Goal: Task Accomplishment & Management: Complete application form

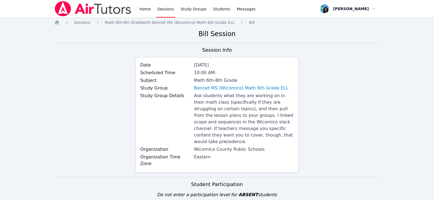
click at [165, 6] on link "Sessions" at bounding box center [165, 9] width 19 height 18
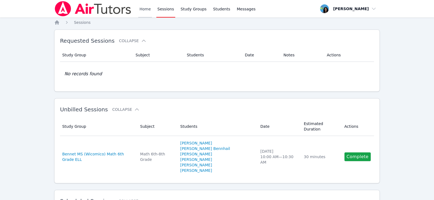
click at [147, 9] on link "Home" at bounding box center [144, 9] width 13 height 18
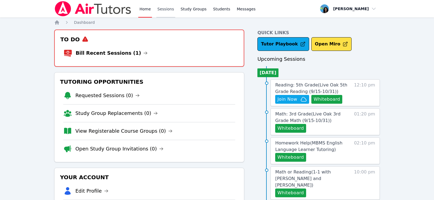
click at [161, 8] on link "Sessions" at bounding box center [165, 9] width 19 height 18
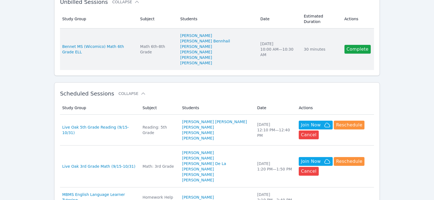
scroll to position [137, 0]
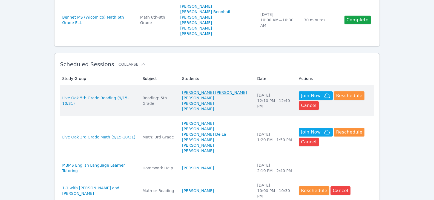
click at [217, 90] on link "[PERSON_NAME] [PERSON_NAME]" at bounding box center [214, 92] width 65 height 5
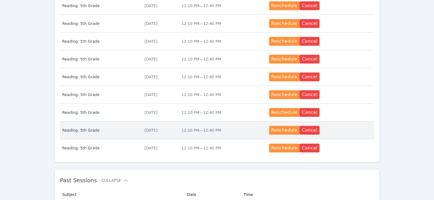
scroll to position [244, 0]
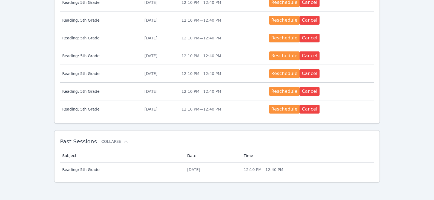
click at [201, 172] on div "[DATE]" at bounding box center [212, 169] width 50 height 5
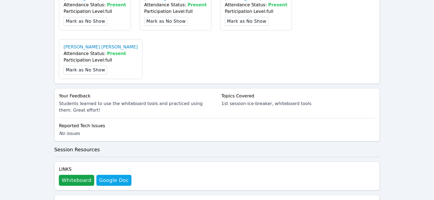
scroll to position [246, 0]
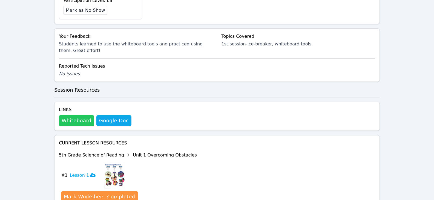
click at [72, 115] on button "Whiteboard" at bounding box center [76, 120] width 35 height 11
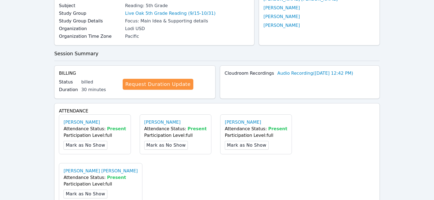
scroll to position [0, 0]
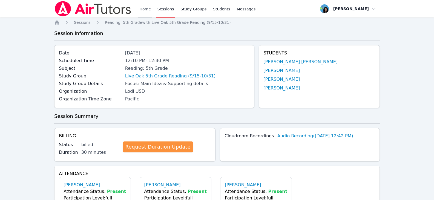
drag, startPoint x: 147, startPoint y: 6, endPoint x: 150, endPoint y: 8, distance: 4.0
click at [147, 6] on link "Home" at bounding box center [144, 9] width 13 height 18
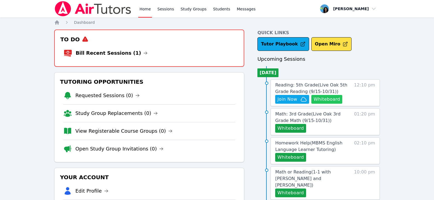
click at [328, 97] on button "Whiteboard" at bounding box center [326, 99] width 31 height 9
click at [286, 101] on span "Join Now" at bounding box center [287, 99] width 20 height 7
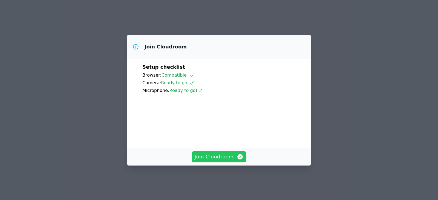
click at [227, 160] on span "Join Cloudroom" at bounding box center [219, 157] width 49 height 8
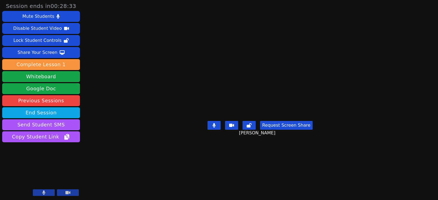
click at [355, 65] on main "Itzel Gutierrez-Nieves Request Screen Share Itzel Gutierrez-Nieves" at bounding box center [260, 100] width 189 height 200
click at [313, 141] on div "Request Screen Share Itzel Gutierrez-Nieves" at bounding box center [260, 130] width 105 height 22
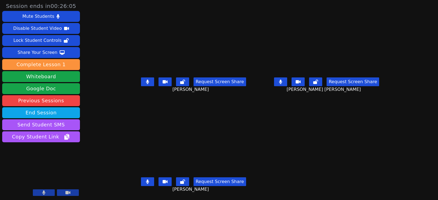
click at [285, 82] on button at bounding box center [280, 81] width 13 height 9
click at [143, 185] on button at bounding box center [147, 181] width 13 height 9
click at [146, 82] on icon at bounding box center [147, 82] width 3 height 4
click at [287, 85] on button at bounding box center [280, 81] width 13 height 9
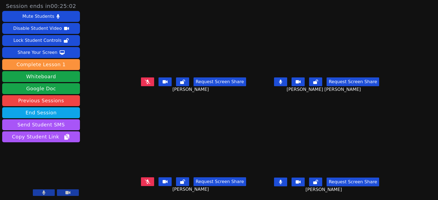
click at [282, 183] on icon at bounding box center [280, 182] width 3 height 4
click at [287, 82] on button at bounding box center [280, 81] width 13 height 9
click at [141, 181] on button at bounding box center [147, 181] width 13 height 9
click at [144, 180] on button at bounding box center [147, 181] width 13 height 9
click at [283, 180] on icon at bounding box center [280, 182] width 5 height 4
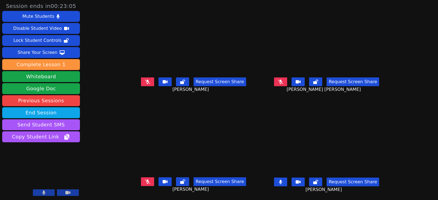
click at [141, 81] on button at bounding box center [147, 81] width 13 height 9
click at [282, 183] on icon at bounding box center [280, 182] width 3 height 4
click at [283, 84] on icon at bounding box center [280, 82] width 5 height 4
drag, startPoint x: 287, startPoint y: 84, endPoint x: 201, endPoint y: 105, distance: 88.9
click at [287, 84] on button at bounding box center [280, 81] width 13 height 9
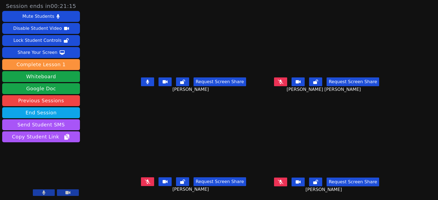
click at [285, 85] on button at bounding box center [280, 81] width 13 height 9
drag, startPoint x: 292, startPoint y: 84, endPoint x: 220, endPoint y: 89, distance: 72.0
click at [287, 84] on button at bounding box center [280, 81] width 13 height 9
click at [141, 85] on button at bounding box center [147, 81] width 13 height 9
click at [145, 82] on icon at bounding box center [147, 82] width 5 height 4
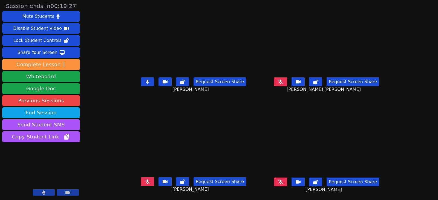
click at [146, 80] on icon at bounding box center [147, 82] width 3 height 4
click at [283, 84] on icon at bounding box center [280, 82] width 5 height 4
click at [282, 80] on icon at bounding box center [280, 82] width 3 height 4
click at [145, 181] on icon at bounding box center [147, 182] width 5 height 4
click at [283, 183] on icon at bounding box center [280, 182] width 5 height 4
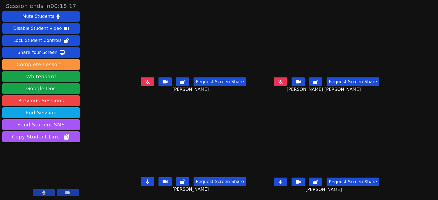
click at [283, 81] on icon at bounding box center [280, 82] width 5 height 4
click at [282, 183] on icon at bounding box center [280, 182] width 3 height 4
click at [147, 181] on button at bounding box center [147, 181] width 13 height 9
drag, startPoint x: 287, startPoint y: 183, endPoint x: 65, endPoint y: 138, distance: 226.1
click at [286, 183] on button at bounding box center [280, 182] width 13 height 9
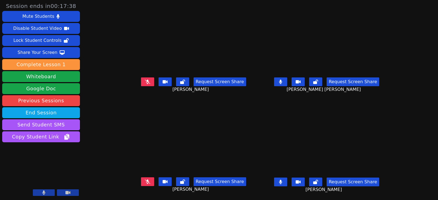
click at [145, 81] on icon at bounding box center [147, 82] width 5 height 4
click at [143, 80] on button at bounding box center [147, 81] width 13 height 9
click at [145, 181] on icon at bounding box center [147, 182] width 5 height 4
click at [145, 82] on icon at bounding box center [147, 82] width 5 height 4
click at [287, 180] on button at bounding box center [280, 182] width 13 height 9
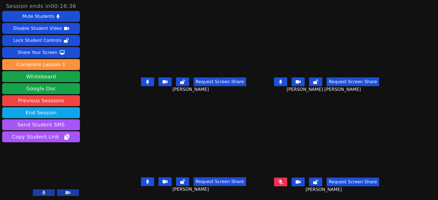
click at [141, 81] on button at bounding box center [147, 81] width 13 height 9
click at [146, 183] on icon at bounding box center [147, 182] width 3 height 4
drag, startPoint x: 141, startPoint y: 182, endPoint x: 149, endPoint y: 170, distance: 13.8
click at [145, 182] on icon at bounding box center [147, 182] width 5 height 4
click at [141, 80] on button at bounding box center [147, 81] width 13 height 9
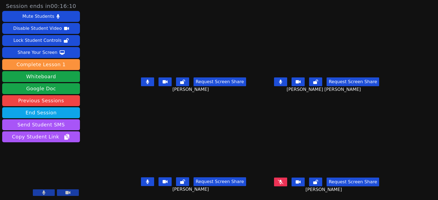
click at [145, 84] on button at bounding box center [147, 81] width 13 height 9
click at [282, 82] on icon at bounding box center [280, 82] width 3 height 4
click at [142, 179] on button at bounding box center [147, 181] width 13 height 9
click at [144, 184] on button at bounding box center [147, 181] width 13 height 9
click at [146, 183] on icon at bounding box center [147, 182] width 3 height 4
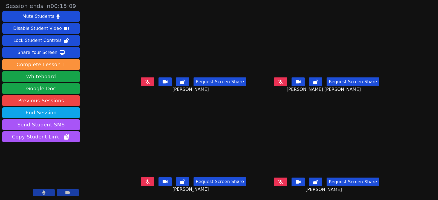
click at [283, 81] on icon at bounding box center [280, 82] width 5 height 4
click at [285, 83] on button at bounding box center [280, 81] width 13 height 9
click at [145, 82] on icon at bounding box center [147, 82] width 5 height 4
click at [287, 180] on button at bounding box center [280, 182] width 13 height 9
click at [145, 82] on button at bounding box center [147, 81] width 13 height 9
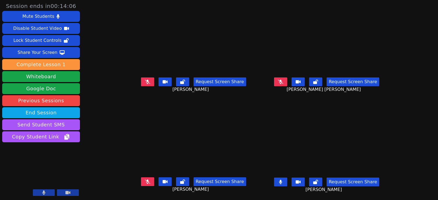
click at [145, 80] on button at bounding box center [147, 81] width 13 height 9
click at [145, 81] on button at bounding box center [147, 81] width 13 height 9
click at [287, 181] on button at bounding box center [280, 182] width 13 height 9
drag, startPoint x: 136, startPoint y: 84, endPoint x: 124, endPoint y: 85, distance: 12.4
click at [141, 84] on button at bounding box center [147, 81] width 13 height 9
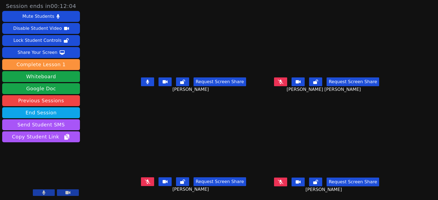
drag, startPoint x: 289, startPoint y: 183, endPoint x: 236, endPoint y: 161, distance: 58.0
click at [283, 183] on icon at bounding box center [280, 182] width 5 height 4
click at [287, 182] on button at bounding box center [280, 182] width 13 height 9
click at [146, 82] on icon at bounding box center [147, 82] width 3 height 4
drag, startPoint x: 139, startPoint y: 181, endPoint x: 4, endPoint y: 160, distance: 136.6
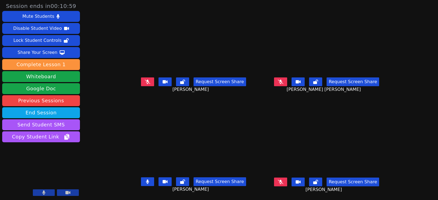
click at [141, 181] on button at bounding box center [147, 181] width 13 height 9
drag, startPoint x: 292, startPoint y: 81, endPoint x: 139, endPoint y: 74, distance: 152.4
click at [283, 81] on icon at bounding box center [280, 82] width 5 height 4
drag, startPoint x: 290, startPoint y: 80, endPoint x: 280, endPoint y: 91, distance: 14.8
click at [282, 80] on icon at bounding box center [280, 82] width 3 height 4
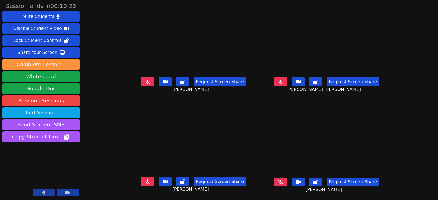
click at [145, 182] on icon at bounding box center [147, 182] width 5 height 4
click at [146, 183] on icon at bounding box center [147, 182] width 3 height 4
click at [286, 182] on button at bounding box center [280, 182] width 13 height 9
drag, startPoint x: 139, startPoint y: 82, endPoint x: 155, endPoint y: 106, distance: 28.7
click at [145, 82] on icon at bounding box center [147, 82] width 5 height 4
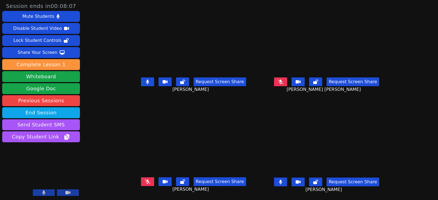
click at [141, 180] on button at bounding box center [147, 181] width 13 height 9
drag, startPoint x: 289, startPoint y: 84, endPoint x: 280, endPoint y: 81, distance: 9.5
click at [287, 83] on button at bounding box center [280, 81] width 13 height 9
click at [146, 183] on icon at bounding box center [147, 182] width 3 height 4
drag, startPoint x: 142, startPoint y: 82, endPoint x: 194, endPoint y: 93, distance: 53.4
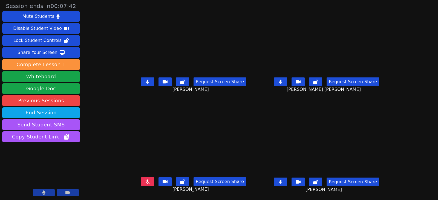
click at [146, 82] on icon at bounding box center [147, 82] width 3 height 4
click at [282, 83] on icon at bounding box center [280, 82] width 3 height 4
click at [287, 179] on button at bounding box center [280, 182] width 13 height 9
click at [141, 84] on button at bounding box center [147, 81] width 13 height 9
click at [145, 182] on icon at bounding box center [147, 182] width 5 height 4
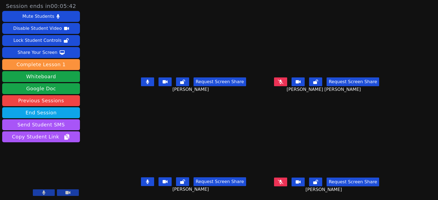
click at [287, 85] on button at bounding box center [280, 81] width 13 height 9
drag, startPoint x: 290, startPoint y: 180, endPoint x: 221, endPoint y: 143, distance: 78.5
click at [283, 180] on icon at bounding box center [280, 182] width 5 height 4
click at [141, 84] on button at bounding box center [147, 81] width 13 height 9
click at [287, 82] on button at bounding box center [280, 81] width 13 height 9
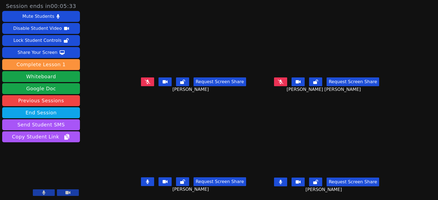
click at [287, 179] on button at bounding box center [280, 182] width 13 height 9
click at [146, 182] on icon at bounding box center [147, 182] width 3 height 4
click at [145, 83] on icon at bounding box center [147, 82] width 5 height 4
drag, startPoint x: 139, startPoint y: 82, endPoint x: 148, endPoint y: 87, distance: 10.3
click at [141, 82] on button at bounding box center [147, 81] width 13 height 9
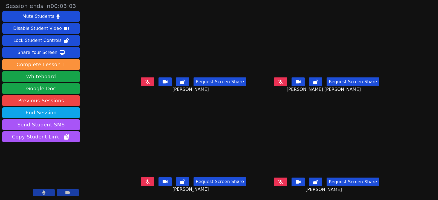
click at [287, 82] on button at bounding box center [280, 81] width 13 height 9
click at [287, 85] on button at bounding box center [280, 81] width 13 height 9
click at [287, 83] on button at bounding box center [280, 81] width 13 height 9
click at [141, 183] on button at bounding box center [147, 181] width 13 height 9
click at [287, 84] on button at bounding box center [280, 81] width 13 height 9
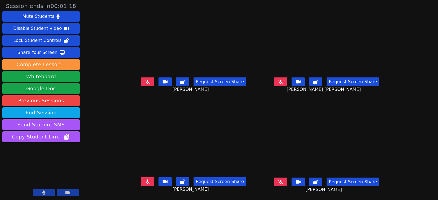
click at [145, 183] on icon at bounding box center [147, 182] width 5 height 4
click at [286, 182] on button at bounding box center [280, 182] width 13 height 9
click at [141, 183] on button at bounding box center [147, 181] width 13 height 9
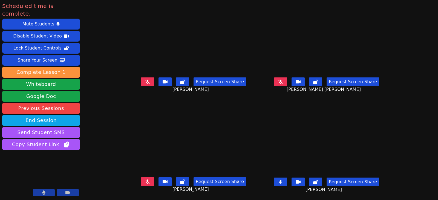
click at [282, 182] on icon at bounding box center [280, 182] width 3 height 4
click at [145, 81] on icon at bounding box center [147, 82] width 5 height 4
click at [145, 181] on icon at bounding box center [147, 182] width 5 height 4
click at [283, 83] on icon at bounding box center [280, 82] width 5 height 4
click at [283, 181] on icon at bounding box center [280, 182] width 5 height 4
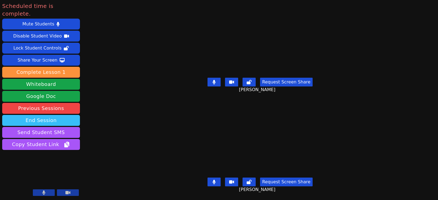
click at [57, 115] on button "End Session" at bounding box center [41, 120] width 78 height 11
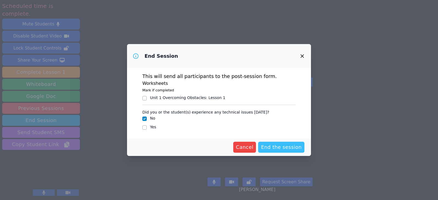
click at [273, 145] on span "End the session" at bounding box center [281, 147] width 41 height 8
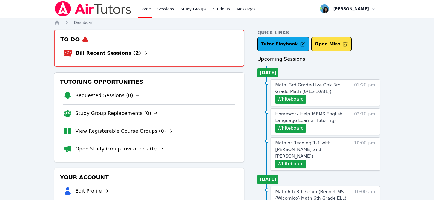
click at [145, 7] on link "Home" at bounding box center [144, 9] width 13 height 18
click at [144, 52] on icon at bounding box center [145, 53] width 3 height 3
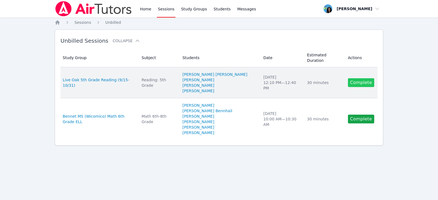
click at [360, 79] on link "Complete" at bounding box center [361, 82] width 26 height 9
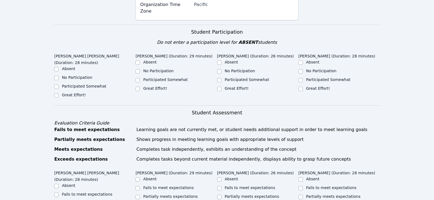
scroll to position [110, 0]
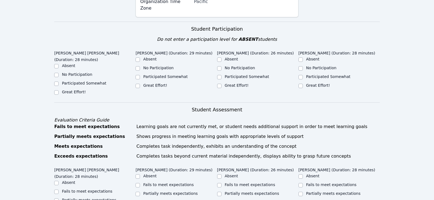
click at [79, 90] on label "Great Effort!" at bounding box center [74, 92] width 24 height 4
click at [59, 90] on input "Great Effort!" at bounding box center [56, 92] width 4 height 4
checkbox input "true"
click at [145, 83] on label "Great Effort!" at bounding box center [155, 85] width 24 height 4
click at [140, 84] on input "Great Effort!" at bounding box center [138, 86] width 4 height 4
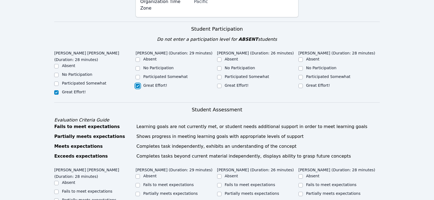
checkbox input "true"
click at [222, 83] on div "Great Effort!" at bounding box center [257, 86] width 81 height 7
drag, startPoint x: 321, startPoint y: 78, endPoint x: 296, endPoint y: 80, distance: 25.0
click at [321, 83] on label "Great Effort!" at bounding box center [318, 85] width 24 height 4
click at [303, 84] on input "Great Effort!" at bounding box center [300, 86] width 4 height 4
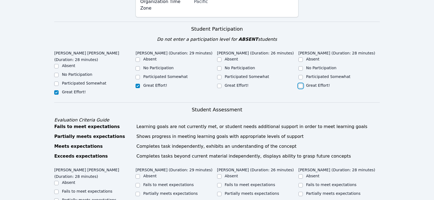
checkbox input "true"
click at [239, 83] on label "Great Effort!" at bounding box center [237, 85] width 24 height 4
click at [222, 84] on input "Great Effort!" at bounding box center [219, 86] width 4 height 4
checkbox input "true"
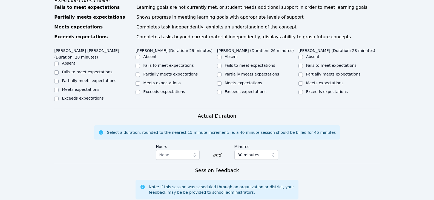
scroll to position [219, 0]
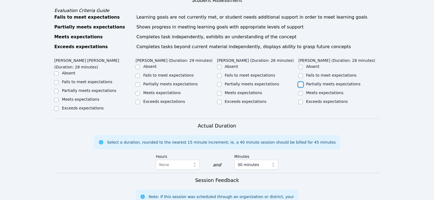
click at [301, 82] on input "Partially meets expectations" at bounding box center [300, 84] width 4 height 4
checkbox input "true"
click at [219, 82] on input "Partially meets expectations" at bounding box center [219, 84] width 4 height 4
checkbox input "true"
click at [79, 97] on label "Meets expectations" at bounding box center [81, 99] width 38 height 4
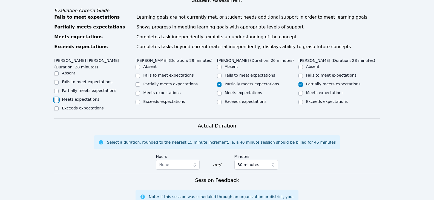
click at [59, 98] on input "Meets expectations" at bounding box center [56, 100] width 4 height 4
checkbox input "true"
click at [148, 91] on label "Meets expectations" at bounding box center [162, 93] width 38 height 4
click at [140, 91] on input "Meets expectations" at bounding box center [138, 93] width 4 height 4
checkbox input "true"
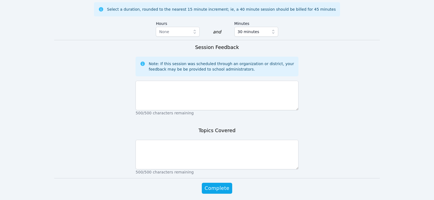
scroll to position [352, 0]
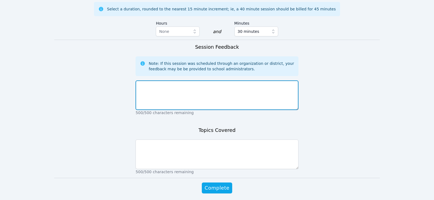
click at [256, 90] on textarea at bounding box center [217, 96] width 163 height 30
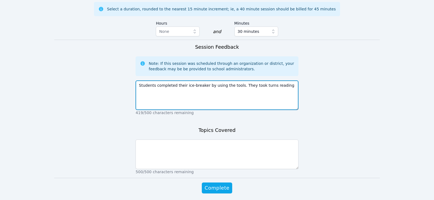
click at [233, 81] on textarea "Students completed their ice-breaker by using the tools. They took turns reading" at bounding box center [217, 96] width 163 height 30
click at [280, 81] on textarea "Students completed their ice-breaker by using the tools. They took turns reading" at bounding box center [217, 96] width 163 height 30
click at [249, 81] on textarea "Students completed their ice-breaker by using the tools. They took turns reading" at bounding box center [217, 96] width 163 height 30
drag, startPoint x: 234, startPoint y: 66, endPoint x: 277, endPoint y: 68, distance: 43.3
click at [277, 81] on textarea "Students completed their ice-breaker by using the tools. They took turns reading" at bounding box center [217, 96] width 163 height 30
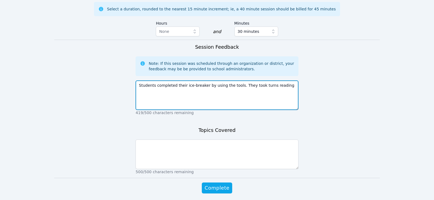
click at [282, 81] on textarea "Students completed their ice-breaker by using the tools. They took turns reading" at bounding box center [217, 96] width 163 height 30
click at [277, 81] on textarea "Students completed their ice-breaker by using the tools. They took turns reading" at bounding box center [217, 96] width 163 height 30
click at [241, 81] on textarea "Students completed their ice-breaker by using the tools. They took turns readin…" at bounding box center [217, 96] width 163 height 30
type textarea "Students completed their ice-breaker by using the tools. They took turns readin…"
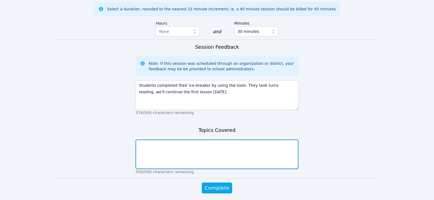
click at [224, 140] on textarea at bounding box center [217, 155] width 163 height 30
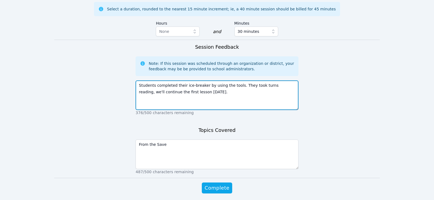
click at [213, 81] on textarea "Students completed their ice-breaker by using the tools. They took turns readin…" at bounding box center [217, 96] width 163 height 30
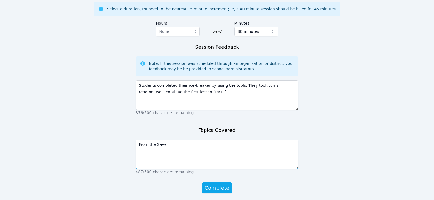
click at [150, 140] on textarea "From the Save" at bounding box center [217, 155] width 163 height 30
type textarea "From The Save"
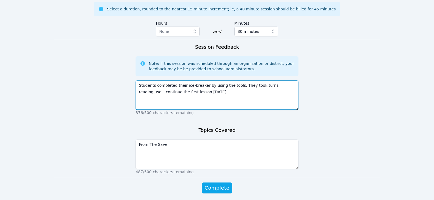
click at [231, 81] on textarea "Students completed their ice-breaker by using the tools. They took turns readin…" at bounding box center [217, 96] width 163 height 30
click at [208, 81] on textarea "Students completed their ice-breaker by using the tools. They took turns readin…" at bounding box center [217, 96] width 163 height 30
type textarea "Students completed their ice-breaker by using the tools. They took turns readin…"
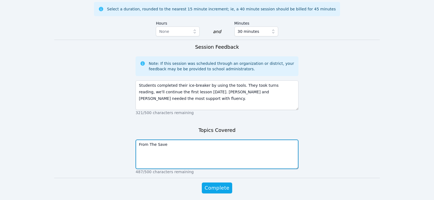
click at [181, 140] on textarea "From The Save" at bounding box center [217, 155] width 163 height 30
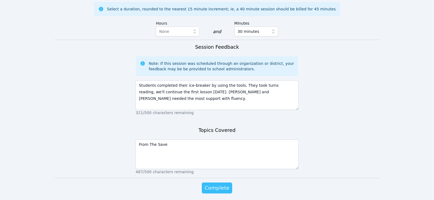
click at [209, 184] on span "Complete" at bounding box center [217, 188] width 25 height 8
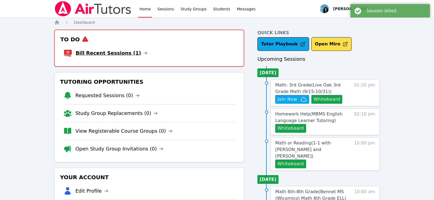
click at [144, 52] on icon at bounding box center [145, 53] width 3 height 3
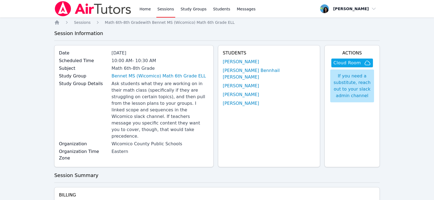
click at [165, 11] on link "Sessions" at bounding box center [165, 9] width 19 height 18
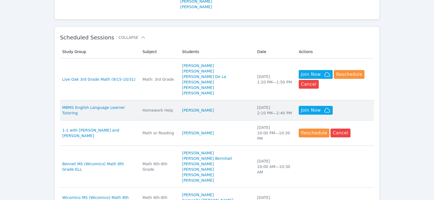
scroll to position [164, 0]
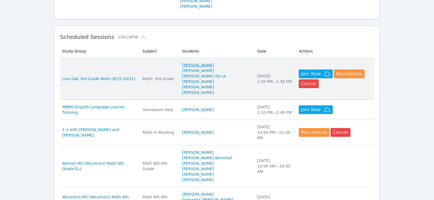
click at [214, 62] on link "[PERSON_NAME]" at bounding box center [198, 64] width 32 height 5
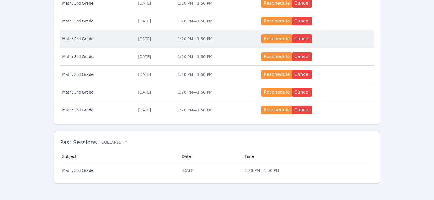
scroll to position [244, 0]
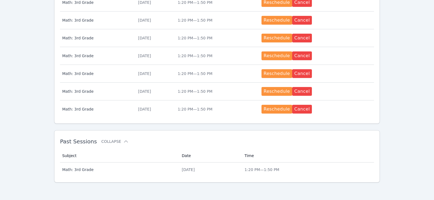
click at [214, 168] on div "[DATE]" at bounding box center [210, 169] width 56 height 5
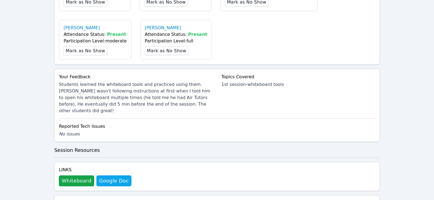
scroll to position [246, 0]
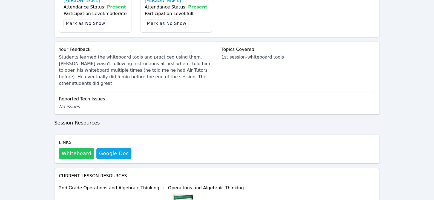
click at [70, 148] on button "Whiteboard" at bounding box center [76, 153] width 35 height 11
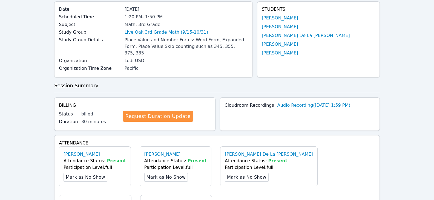
scroll to position [0, 0]
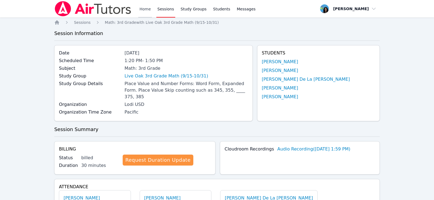
click at [149, 7] on link "Home" at bounding box center [144, 9] width 13 height 18
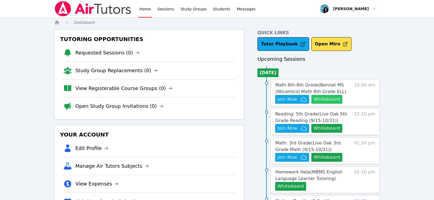
click at [327, 101] on button "Whiteboard" at bounding box center [326, 99] width 31 height 9
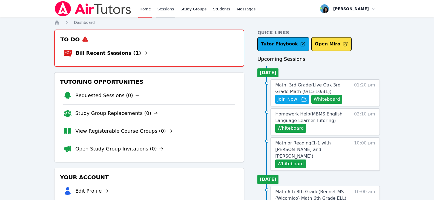
click at [163, 10] on link "Sessions" at bounding box center [165, 9] width 19 height 18
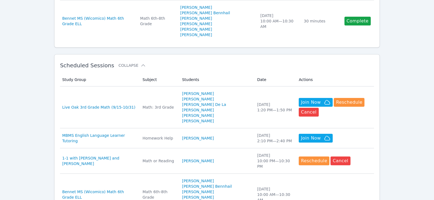
scroll to position [137, 0]
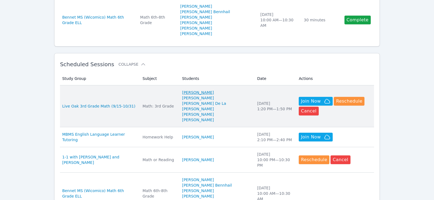
click at [201, 90] on link "[PERSON_NAME]" at bounding box center [198, 92] width 32 height 5
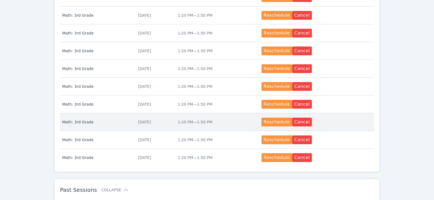
scroll to position [244, 0]
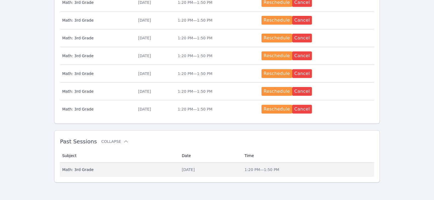
click at [184, 171] on div "[DATE]" at bounding box center [210, 169] width 56 height 5
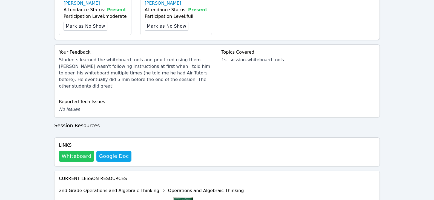
click at [65, 151] on button "Whiteboard" at bounding box center [76, 156] width 35 height 11
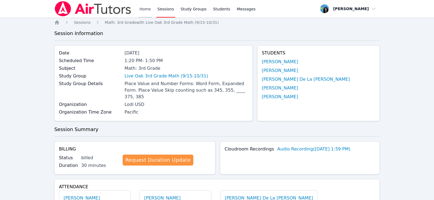
click at [148, 7] on link "Home" at bounding box center [144, 9] width 13 height 18
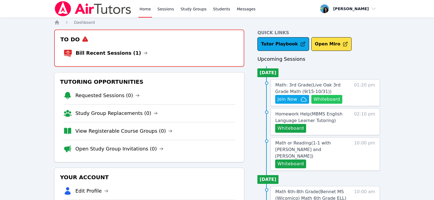
click at [328, 99] on button "Whiteboard" at bounding box center [326, 99] width 31 height 9
click at [301, 100] on icon "button" at bounding box center [303, 99] width 7 height 7
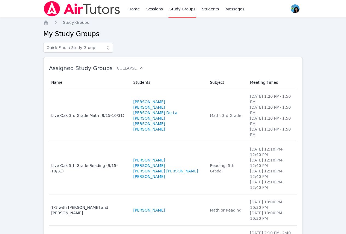
click at [119, 113] on div "Live Oak 3rd Grade Math (9/15-10/31)" at bounding box center [89, 115] width 76 height 5
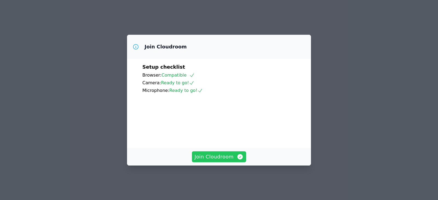
click at [232, 161] on span "Join Cloudroom" at bounding box center [219, 157] width 49 height 8
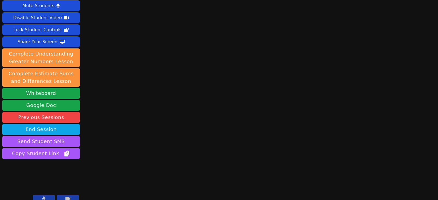
scroll to position [17, 0]
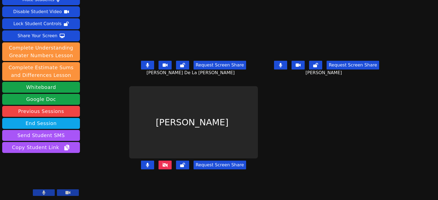
click at [282, 63] on icon at bounding box center [280, 65] width 3 height 4
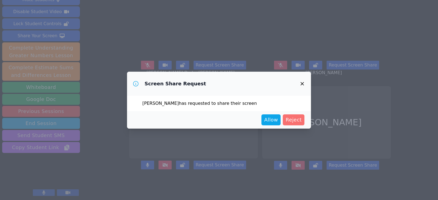
click at [301, 120] on span "Reject" at bounding box center [294, 120] width 16 height 8
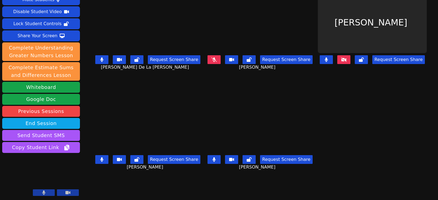
click at [95, 159] on button at bounding box center [101, 159] width 13 height 9
click at [100, 60] on icon at bounding box center [101, 60] width 3 height 4
click at [216, 159] on button at bounding box center [214, 159] width 13 height 9
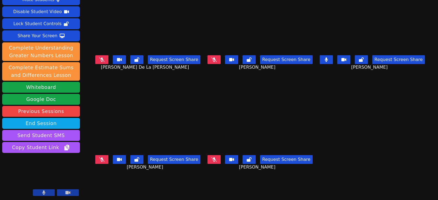
click at [328, 60] on icon at bounding box center [326, 60] width 3 height 4
click at [99, 60] on icon at bounding box center [101, 60] width 5 height 4
click at [212, 158] on icon at bounding box center [213, 159] width 5 height 4
click at [96, 62] on button at bounding box center [101, 59] width 13 height 9
click at [212, 63] on button at bounding box center [214, 59] width 13 height 9
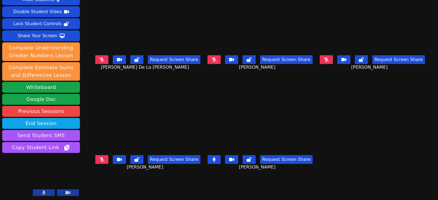
click at [213, 159] on icon at bounding box center [214, 159] width 3 height 4
click at [214, 59] on icon at bounding box center [213, 60] width 5 height 4
click at [215, 61] on icon at bounding box center [214, 60] width 3 height 4
drag, startPoint x: 96, startPoint y: 59, endPoint x: 274, endPoint y: 73, distance: 179.4
click at [100, 59] on icon at bounding box center [101, 60] width 3 height 4
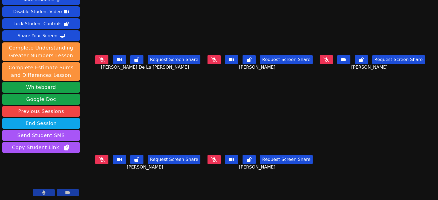
click at [328, 59] on icon at bounding box center [326, 60] width 5 height 4
drag, startPoint x: 216, startPoint y: 156, endPoint x: 229, endPoint y: 155, distance: 13.2
click at [216, 156] on button at bounding box center [214, 159] width 13 height 9
click at [333, 61] on button at bounding box center [326, 59] width 13 height 9
click at [211, 156] on button at bounding box center [214, 159] width 13 height 9
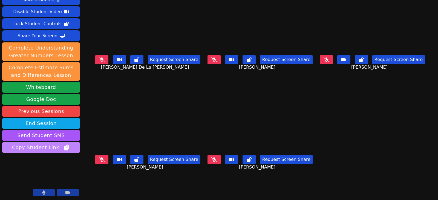
drag, startPoint x: 97, startPoint y: 157, endPoint x: 9, endPoint y: 152, distance: 87.8
click at [99, 157] on icon at bounding box center [101, 159] width 5 height 4
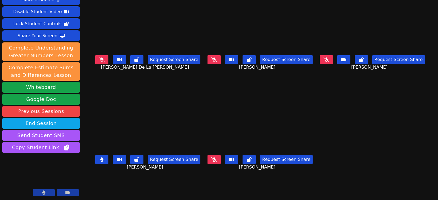
click at [100, 157] on icon at bounding box center [101, 159] width 3 height 4
click at [329, 58] on icon at bounding box center [326, 60] width 5 height 4
click at [328, 58] on icon at bounding box center [326, 60] width 3 height 4
drag, startPoint x: 93, startPoint y: 61, endPoint x: 99, endPoint y: 66, distance: 7.6
click at [95, 61] on button at bounding box center [101, 59] width 13 height 9
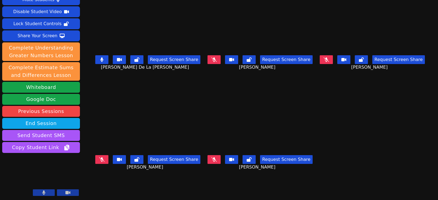
drag, startPoint x: 97, startPoint y: 61, endPoint x: 94, endPoint y: 62, distance: 2.9
click at [100, 61] on icon at bounding box center [101, 60] width 3 height 4
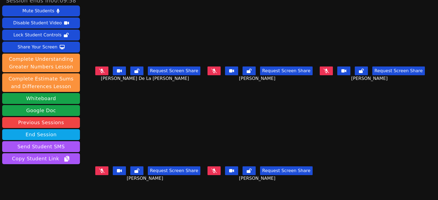
scroll to position [0, 0]
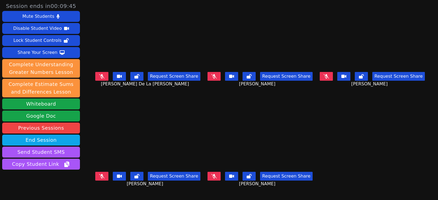
click at [216, 78] on icon at bounding box center [213, 76] width 5 height 4
drag, startPoint x: 216, startPoint y: 76, endPoint x: 320, endPoint y: 76, distance: 104.1
click at [216, 76] on button at bounding box center [214, 76] width 13 height 9
click at [329, 78] on icon at bounding box center [326, 76] width 5 height 4
click at [328, 77] on icon at bounding box center [326, 76] width 3 height 4
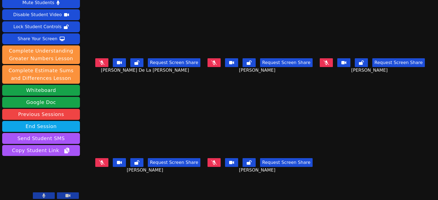
scroll to position [17, 0]
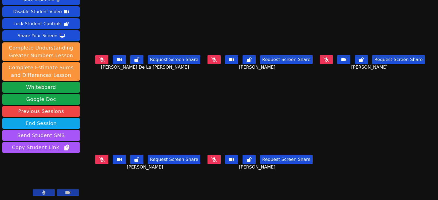
click at [99, 158] on button at bounding box center [101, 159] width 13 height 9
click at [208, 157] on button at bounding box center [214, 159] width 13 height 9
click at [216, 159] on button at bounding box center [214, 159] width 13 height 9
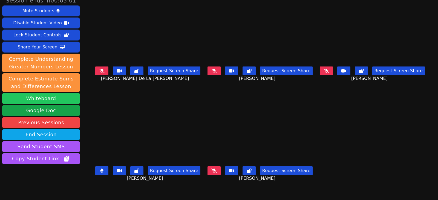
scroll to position [0, 0]
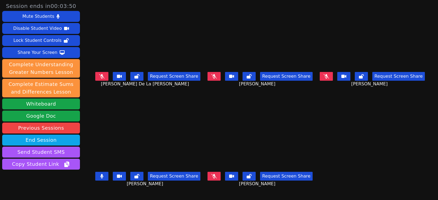
click at [100, 175] on icon at bounding box center [101, 176] width 3 height 4
click at [217, 178] on button at bounding box center [214, 176] width 13 height 9
click at [211, 174] on button at bounding box center [214, 176] width 13 height 9
click at [99, 75] on icon at bounding box center [101, 76] width 5 height 4
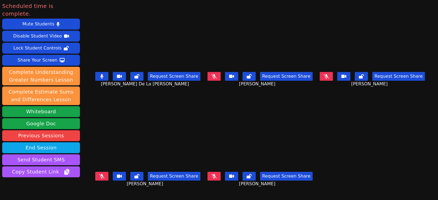
click at [211, 74] on icon at bounding box center [213, 76] width 5 height 4
click at [99, 175] on icon at bounding box center [101, 176] width 5 height 4
click at [216, 175] on button at bounding box center [214, 176] width 13 height 9
click at [328, 76] on icon at bounding box center [326, 76] width 5 height 4
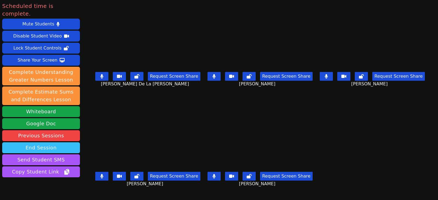
click at [75, 142] on button "End Session" at bounding box center [41, 147] width 78 height 11
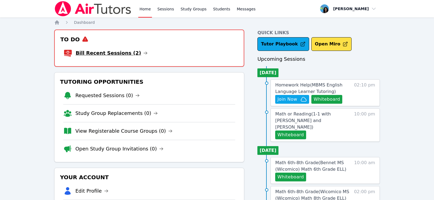
click at [143, 52] on icon at bounding box center [145, 53] width 4 height 4
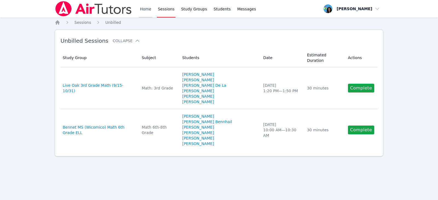
click at [144, 10] on link "Home" at bounding box center [145, 9] width 13 height 18
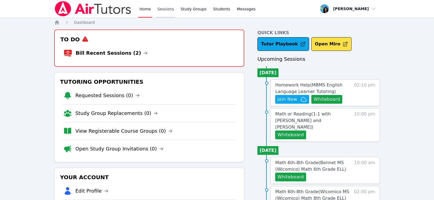
click at [160, 10] on link "Sessions" at bounding box center [165, 9] width 19 height 18
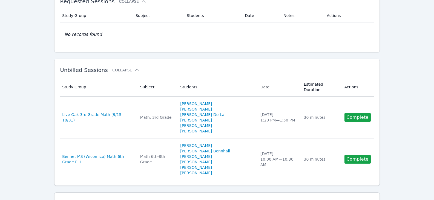
scroll to position [27, 0]
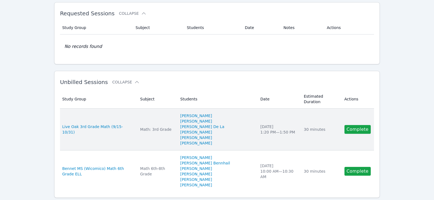
click at [350, 127] on td "Actions Complete" at bounding box center [357, 130] width 33 height 42
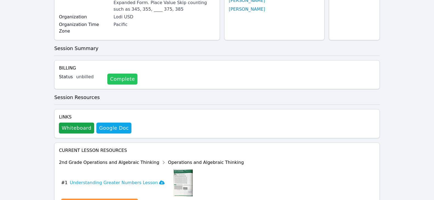
scroll to position [82, 0]
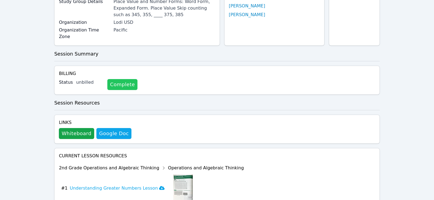
click at [122, 81] on link "Complete" at bounding box center [122, 84] width 30 height 11
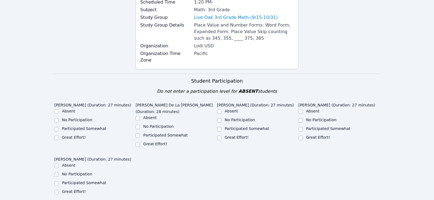
scroll to position [137, 0]
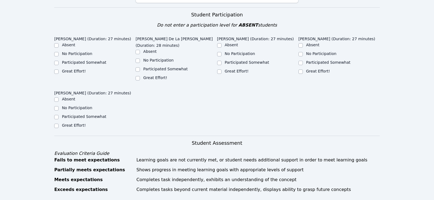
click at [75, 69] on label "Great Effort!" at bounding box center [74, 71] width 24 height 4
click at [59, 70] on input "Great Effort!" at bounding box center [56, 72] width 4 height 4
checkbox input "true"
drag, startPoint x: 76, startPoint y: 119, endPoint x: 127, endPoint y: 98, distance: 55.0
click at [76, 123] on label "Great Effort!" at bounding box center [74, 125] width 24 height 4
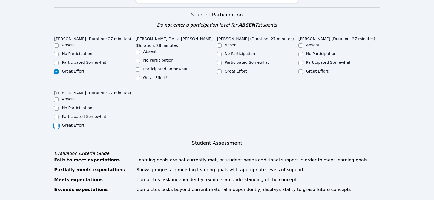
click at [59, 124] on input "Great Effort!" at bounding box center [56, 126] width 4 height 4
checkbox input "true"
click at [157, 76] on label "Great Effort!" at bounding box center [155, 78] width 24 height 4
click at [140, 76] on input "Great Effort!" at bounding box center [138, 78] width 4 height 4
checkbox input "true"
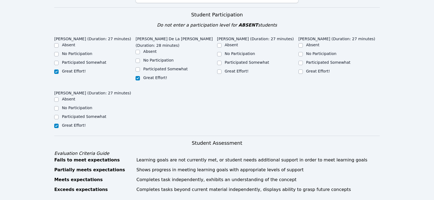
click at [243, 69] on label "Great Effort!" at bounding box center [237, 71] width 24 height 4
click at [222, 70] on input "Great Effort!" at bounding box center [219, 72] width 4 height 4
checkbox input "true"
click at [302, 70] on input "Great Effort!" at bounding box center [300, 72] width 4 height 4
checkbox input "true"
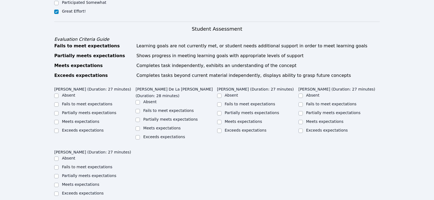
scroll to position [301, 0]
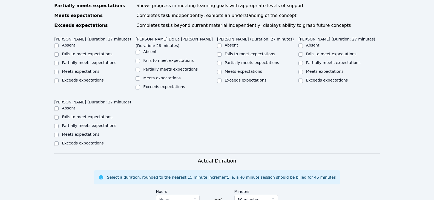
click at [89, 69] on label "Meets expectations" at bounding box center [81, 71] width 38 height 4
click at [59, 70] on input "Meets expectations" at bounding box center [56, 72] width 4 height 4
checkbox input "true"
click at [255, 69] on label "Meets expectations" at bounding box center [244, 71] width 38 height 4
click at [222, 70] on input "Meets expectations" at bounding box center [219, 72] width 4 height 4
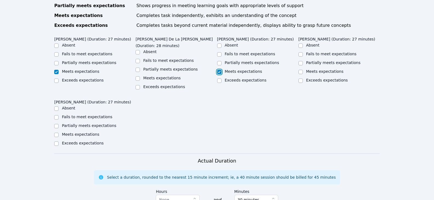
checkbox input "true"
click at [303, 69] on div "Meets expectations" at bounding box center [338, 72] width 81 height 7
click at [300, 70] on input "Meets expectations" at bounding box center [300, 72] width 4 height 4
checkbox input "true"
click at [137, 76] on input "Meets expectations" at bounding box center [138, 78] width 4 height 4
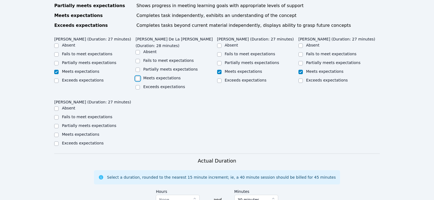
checkbox input "true"
click at [101, 124] on label "Partially meets expectations" at bounding box center [89, 126] width 54 height 4
click at [59, 124] on input "Partially meets expectations" at bounding box center [56, 126] width 4 height 4
checkbox input "true"
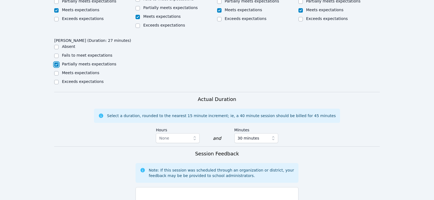
scroll to position [411, 0]
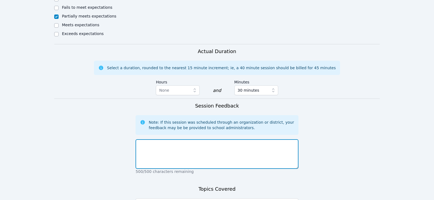
click at [236, 153] on textarea at bounding box center [217, 154] width 163 height 30
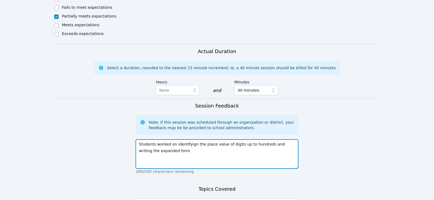
click at [227, 147] on textarea "Students worked on identifyign the place value of digits up to hundreds and wri…" at bounding box center [217, 154] width 163 height 30
click at [165, 145] on textarea "Students worked on identifying the place value of digits up to hundreds and wri…" at bounding box center [217, 154] width 163 height 30
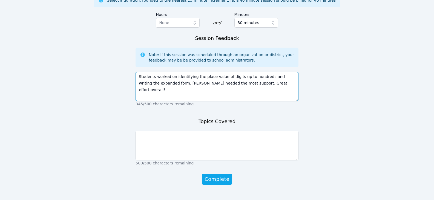
scroll to position [483, 0]
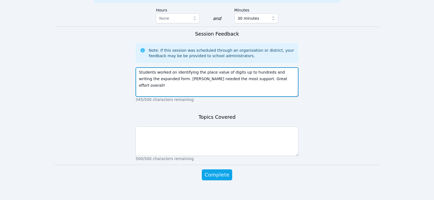
type textarea "Students worked on identifying the place value of digits up to hundreds and wri…"
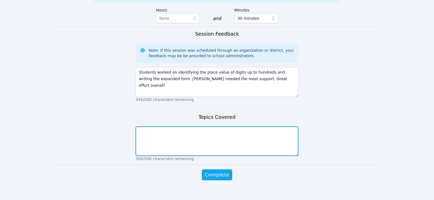
click at [201, 141] on textarea at bounding box center [217, 142] width 163 height 30
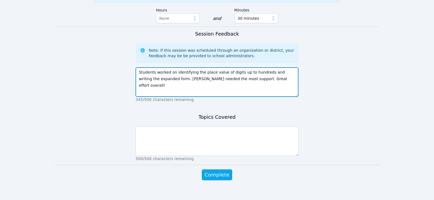
drag, startPoint x: 173, startPoint y: 67, endPoint x: 215, endPoint y: 66, distance: 41.6
click at [215, 67] on textarea "Students worked on identifying the place value of digits up to hundreds and wri…" at bounding box center [217, 82] width 163 height 30
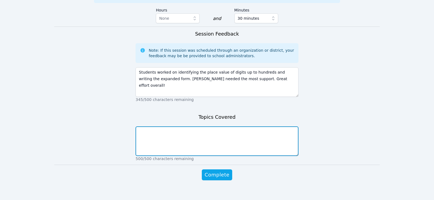
click at [209, 135] on textarea at bounding box center [217, 142] width 163 height 30
type textarea "place value and expanded form"
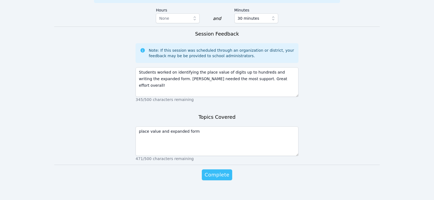
click at [219, 171] on span "Complete" at bounding box center [217, 175] width 25 height 8
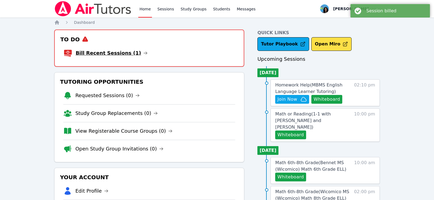
click at [143, 54] on icon at bounding box center [145, 53] width 4 height 4
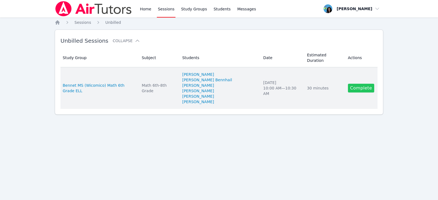
click at [350, 84] on link "Complete" at bounding box center [361, 88] width 26 height 9
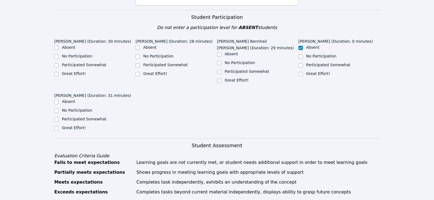
scroll to position [192, 0]
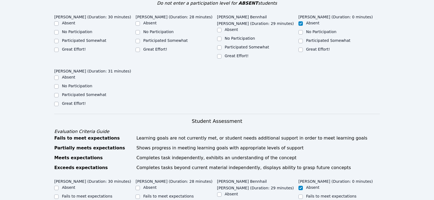
click at [79, 47] on label "Great Effort!" at bounding box center [74, 49] width 24 height 4
click at [59, 48] on input "Great Effort!" at bounding box center [56, 50] width 4 height 4
checkbox input "true"
click at [80, 101] on label "Great Effort!" at bounding box center [74, 103] width 24 height 4
click at [59, 102] on input "Great Effort!" at bounding box center [56, 104] width 4 height 4
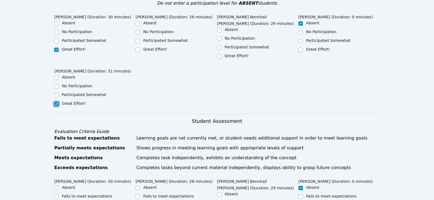
checkbox input "true"
click at [162, 47] on label "Great Effort!" at bounding box center [155, 49] width 24 height 4
click at [140, 48] on input "Great Effort!" at bounding box center [138, 50] width 4 height 4
checkbox input "true"
click at [226, 54] on label "Great Effort!" at bounding box center [237, 56] width 24 height 4
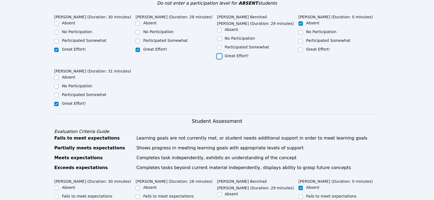
click at [222, 54] on input "Great Effort!" at bounding box center [219, 56] width 4 height 4
checkbox input "true"
click at [301, 48] on input "Great Effort!" at bounding box center [300, 50] width 4 height 4
checkbox input "true"
click at [300, 21] on input "Absent" at bounding box center [300, 23] width 4 height 4
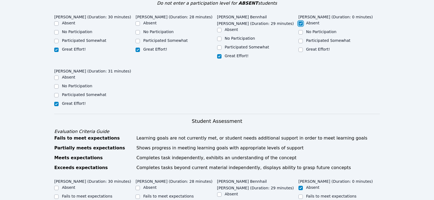
checkbox input "true"
checkbox input "false"
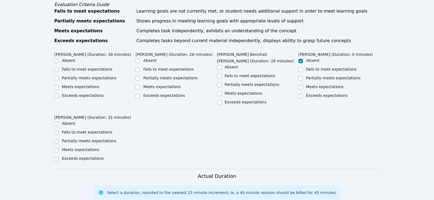
scroll to position [329, 0]
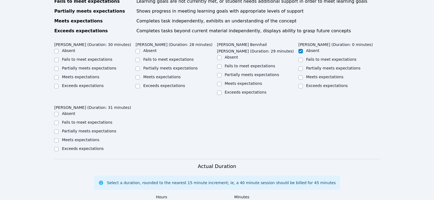
click at [82, 75] on label "Meets expectations" at bounding box center [81, 77] width 38 height 4
click at [59, 75] on input "Meets expectations" at bounding box center [56, 77] width 4 height 4
checkbox input "true"
click at [141, 74] on div "Meets expectations" at bounding box center [176, 77] width 81 height 7
click at [222, 81] on div "Meets expectations" at bounding box center [257, 84] width 81 height 7
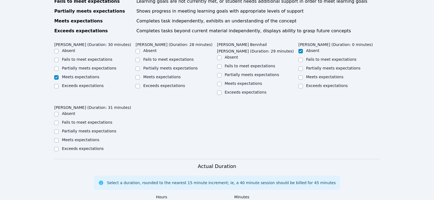
click at [160, 75] on label "Meets expectations" at bounding box center [162, 77] width 38 height 4
click at [140, 75] on input "Meets expectations" at bounding box center [138, 77] width 4 height 4
checkbox input "true"
click at [219, 82] on input "Meets expectations" at bounding box center [219, 84] width 4 height 4
checkbox input "true"
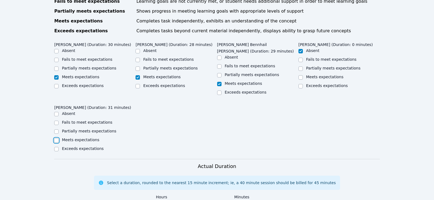
drag, startPoint x: 57, startPoint y: 127, endPoint x: 62, endPoint y: 127, distance: 5.2
click at [57, 138] on input "Meets expectations" at bounding box center [56, 140] width 4 height 4
checkbox input "true"
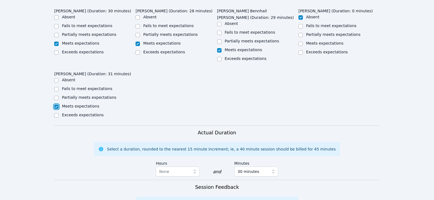
scroll to position [411, 0]
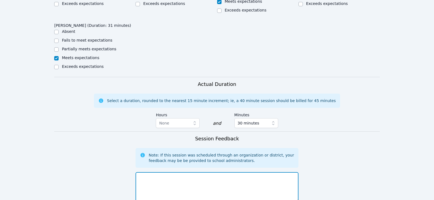
click at [157, 176] on textarea at bounding box center [217, 187] width 163 height 30
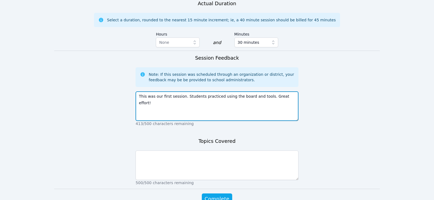
scroll to position [493, 0]
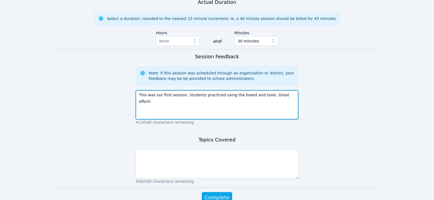
type textarea "This was our first session. Students practiced using the board and tools. Great…"
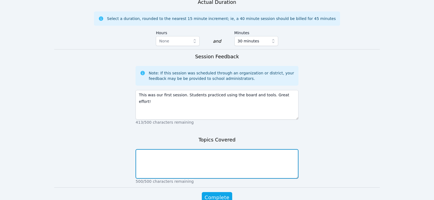
click at [173, 149] on textarea at bounding box center [217, 164] width 163 height 30
click at [214, 149] on textarea "1st session-whiteboard tools and ice-breaker" at bounding box center [217, 164] width 163 height 30
click at [231, 150] on textarea "1st session-whiteboard tools and ice-breaker" at bounding box center [217, 164] width 163 height 30
type textarea "1st session-whiteboard tools and ice-breaker"
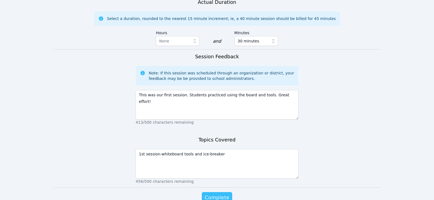
click at [212, 194] on span "Complete" at bounding box center [217, 198] width 25 height 8
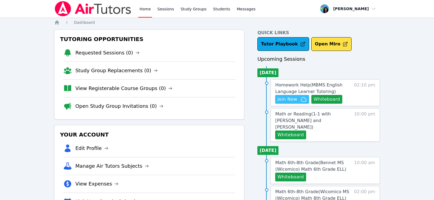
click at [294, 101] on span "Join Now" at bounding box center [287, 99] width 20 height 7
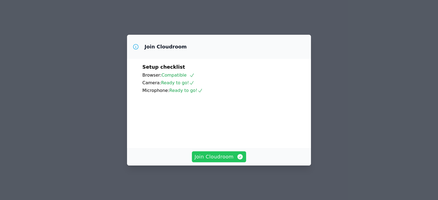
click at [227, 161] on span "Join Cloudroom" at bounding box center [219, 157] width 49 height 8
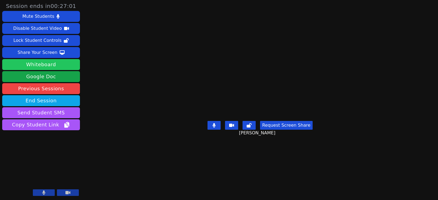
click at [41, 66] on button "Whiteboard" at bounding box center [41, 64] width 78 height 11
click at [102, 38] on div "Session ends in 00:17:13 Mute Students Disable Student Video Lock Student Contr…" at bounding box center [219, 100] width 438 height 200
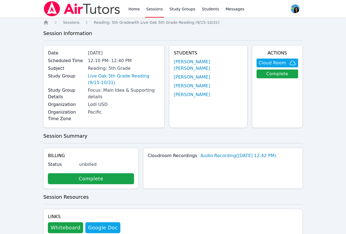
click at [148, 10] on link "Sessions" at bounding box center [154, 9] width 19 height 18
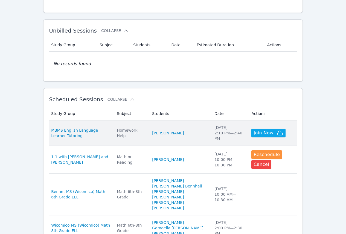
scroll to position [82, 0]
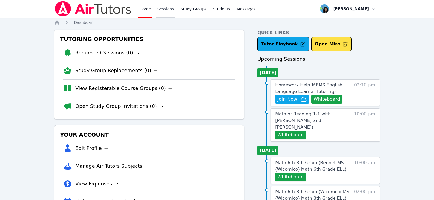
click at [168, 6] on link "Sessions" at bounding box center [165, 9] width 19 height 18
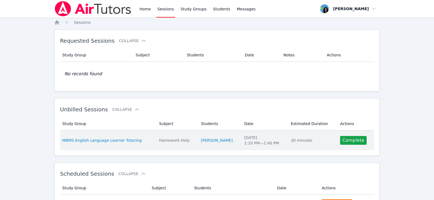
click at [348, 136] on td "Actions Complete" at bounding box center [355, 141] width 37 height 20
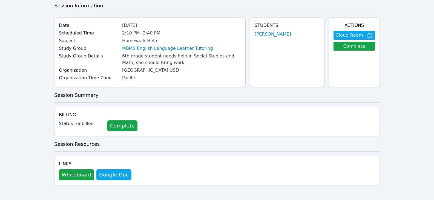
scroll to position [28, 0]
click at [107, 120] on link "Complete" at bounding box center [122, 125] width 30 height 11
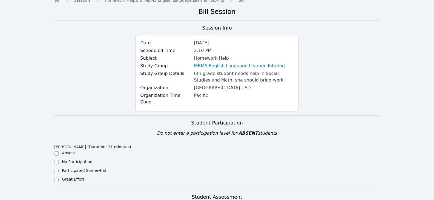
scroll to position [137, 0]
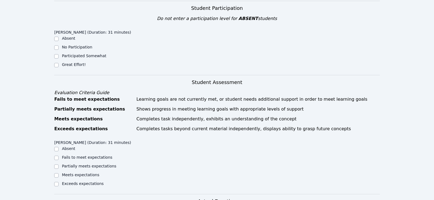
click at [72, 62] on label "Great Effort!" at bounding box center [74, 64] width 24 height 4
click at [59, 63] on input "Great Effort!" at bounding box center [56, 65] width 4 height 4
checkbox input "true"
drag, startPoint x: 81, startPoint y: 162, endPoint x: 101, endPoint y: 163, distance: 20.3
click at [81, 163] on div "Partially meets expectations" at bounding box center [89, 165] width 54 height 5
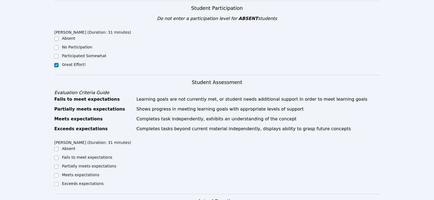
click at [106, 164] on label "Partially meets expectations" at bounding box center [89, 166] width 54 height 4
click at [59, 165] on input "Partially meets expectations" at bounding box center [56, 167] width 4 height 4
checkbox input "true"
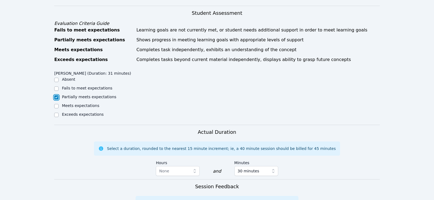
scroll to position [246, 0]
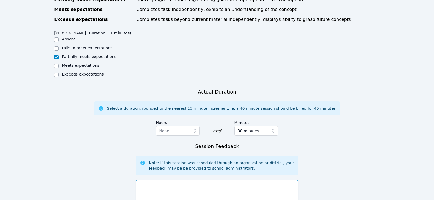
click at [174, 185] on textarea at bounding box center [217, 195] width 163 height 30
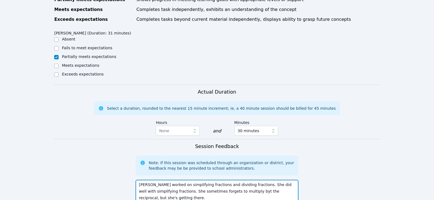
drag, startPoint x: 218, startPoint y: 185, endPoint x: 215, endPoint y: 186, distance: 3.3
click at [208, 188] on textarea "[PERSON_NAME] worked on simplifying fractions and dividing fractions. She did w…" at bounding box center [217, 195] width 163 height 30
click at [221, 185] on textarea "[PERSON_NAME] worked on simplifying fractions and dividing fractions. She did w…" at bounding box center [217, 195] width 163 height 30
click at [244, 186] on textarea "[PERSON_NAME] worked on simplifying fractions and dividing fractions. She did w…" at bounding box center [217, 195] width 163 height 30
click at [242, 186] on textarea "[PERSON_NAME] worked on simplifying fractions and dividing fractions. She did w…" at bounding box center [217, 195] width 163 height 30
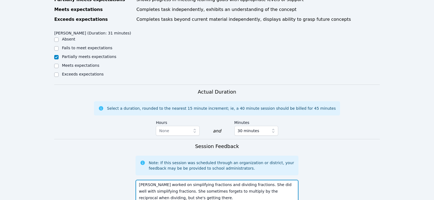
type textarea "[PERSON_NAME] worked on simplifying fractions and dividing fractions. She did w…"
click at [320, 172] on form "Student Participation Do not enter a participation level for ABSENT students [P…" at bounding box center [217, 97] width 326 height 413
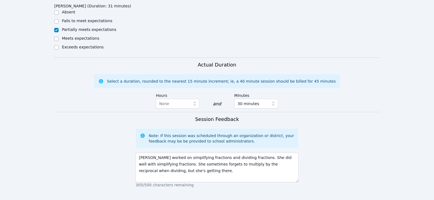
scroll to position [329, 0]
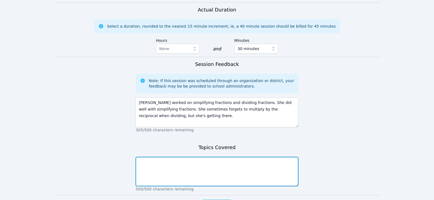
click at [226, 157] on textarea at bounding box center [217, 172] width 163 height 30
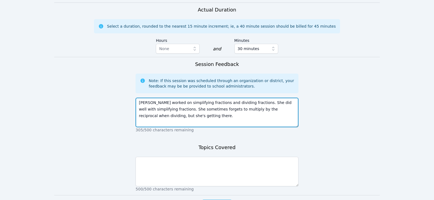
drag, startPoint x: 171, startPoint y: 97, endPoint x: 241, endPoint y: 96, distance: 70.7
click at [241, 98] on textarea "[PERSON_NAME] worked on simplifying fractions and dividing fractions. She did w…" at bounding box center [217, 113] width 163 height 30
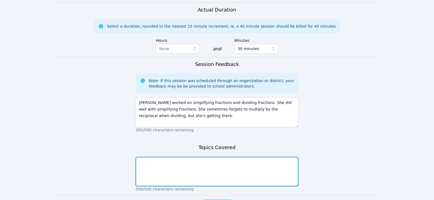
click at [200, 166] on textarea at bounding box center [217, 172] width 163 height 30
paste textarea "simplifying fractions and dividing fractions"
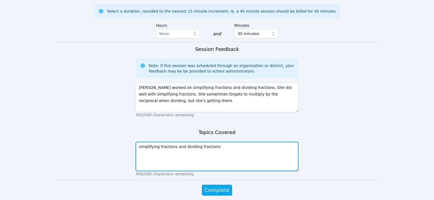
scroll to position [359, 0]
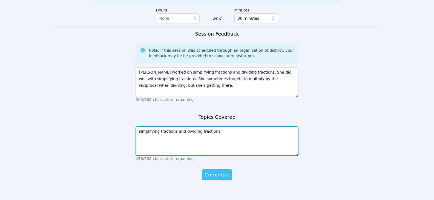
type textarea "simplifying fractions and dividing fractions"
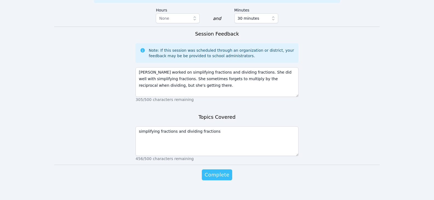
click at [228, 171] on span "Complete" at bounding box center [217, 175] width 25 height 8
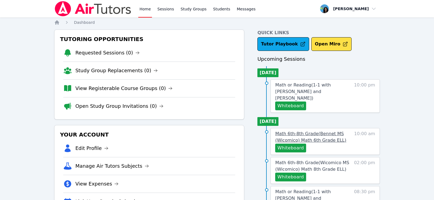
click at [312, 131] on span "Math 6th-8th Grade ( Bennet MS (Wicomico) Math 6th Grade ELL )" at bounding box center [310, 137] width 71 height 12
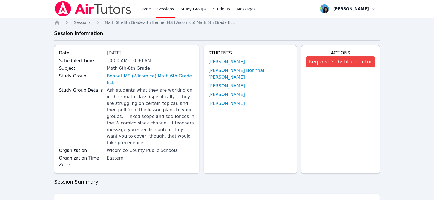
click at [165, 12] on link "Sessions" at bounding box center [165, 9] width 19 height 18
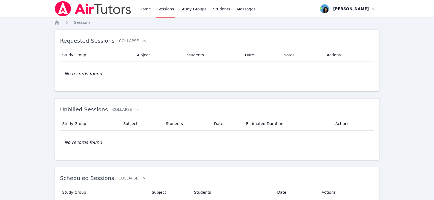
click at [163, 8] on link "Sessions" at bounding box center [165, 9] width 19 height 18
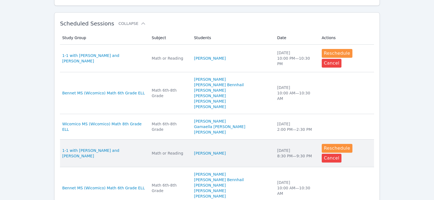
scroll to position [164, 0]
